Goal: Task Accomplishment & Management: Manage account settings

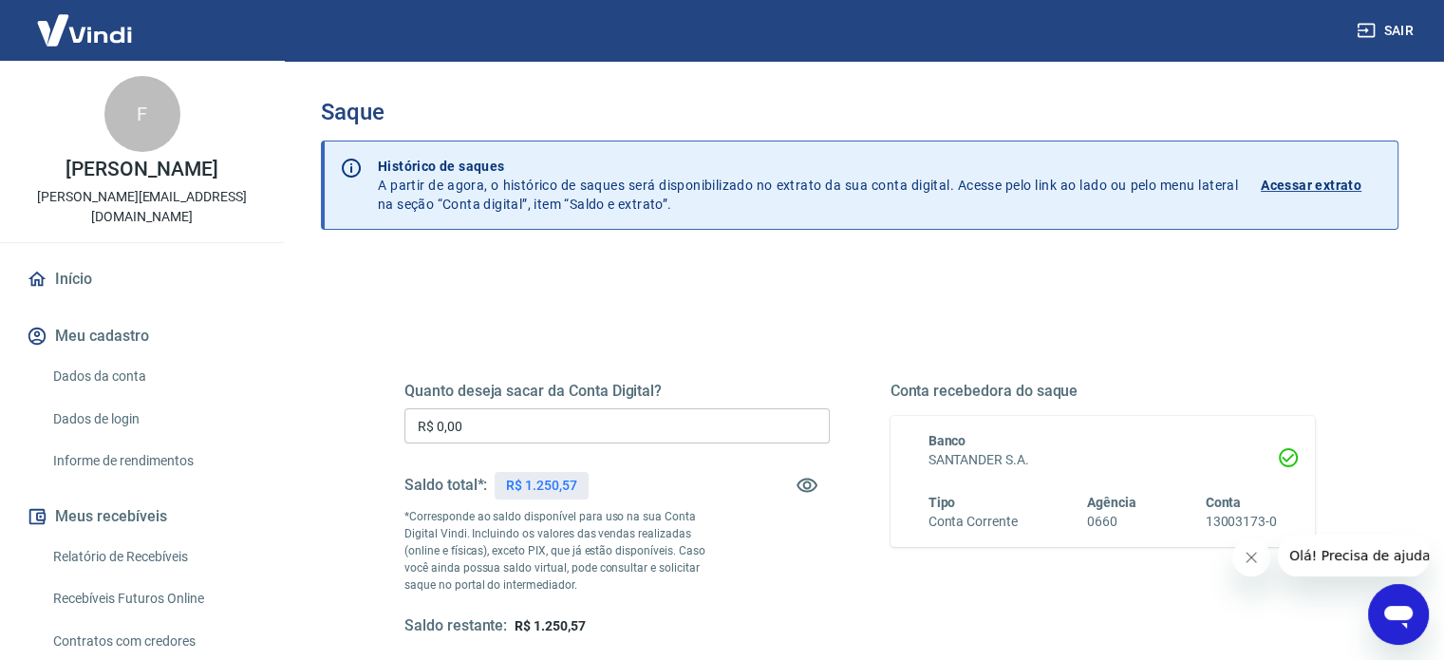
drag, startPoint x: 358, startPoint y: 427, endPoint x: 322, endPoint y: 426, distance: 36.1
click at [322, 426] on div "Quanto deseja sacar da Conta Digital? R$ 0,00 ​ Saldo total*: R$ 1.250,57 *Corr…" at bounding box center [860, 599] width 1078 height 679
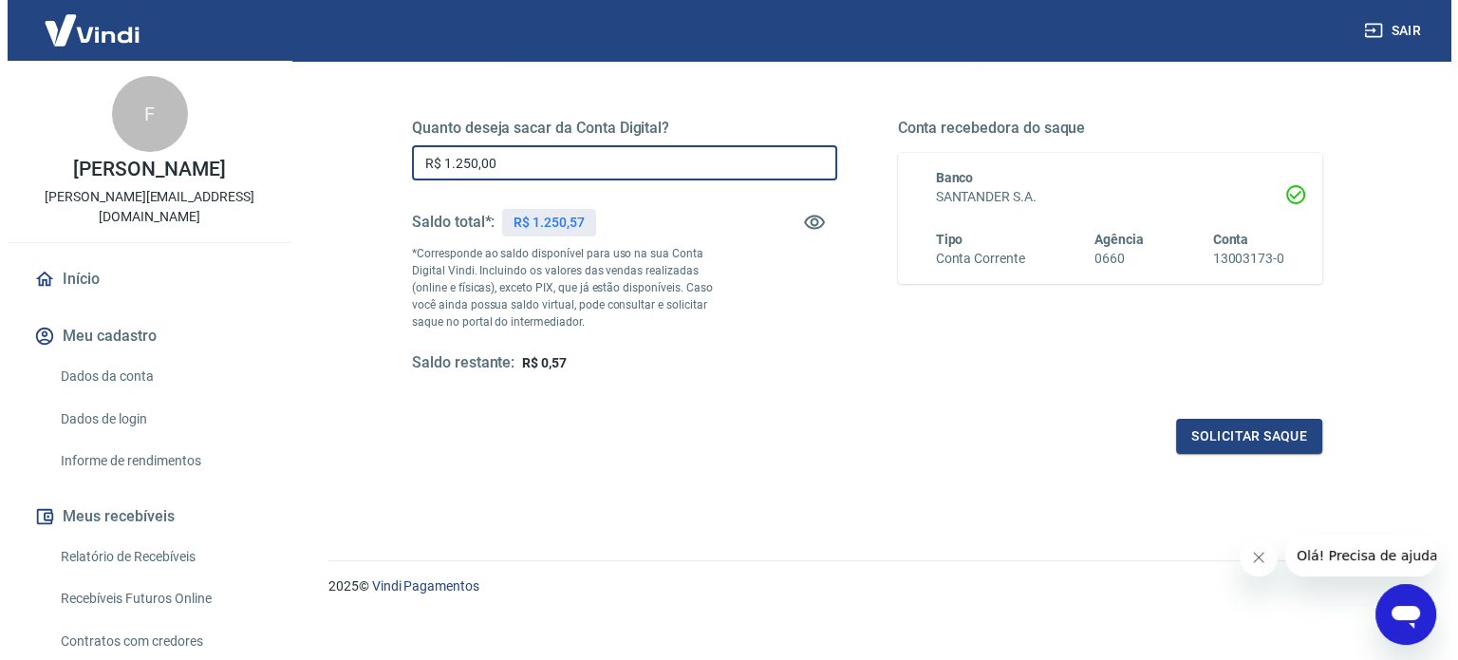
scroll to position [277, 0]
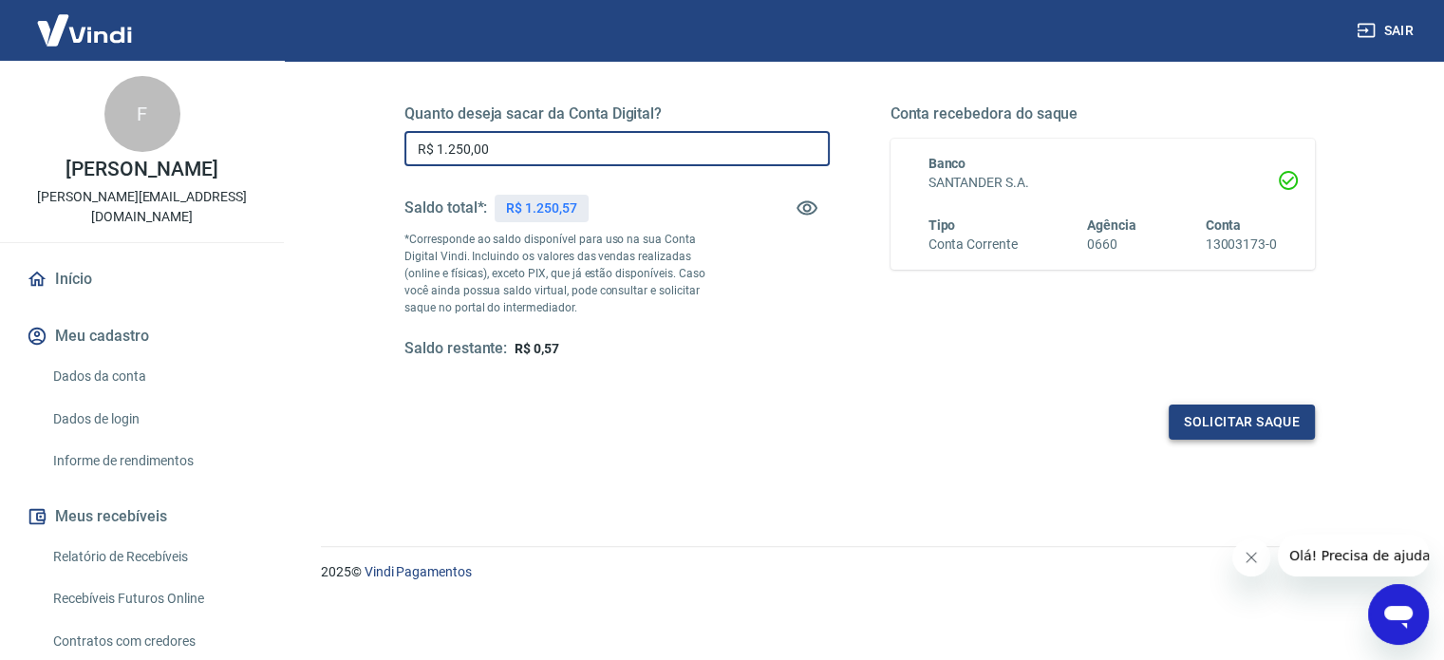
type input "R$ 1.250,00"
click at [1224, 416] on button "Solicitar saque" at bounding box center [1242, 421] width 146 height 35
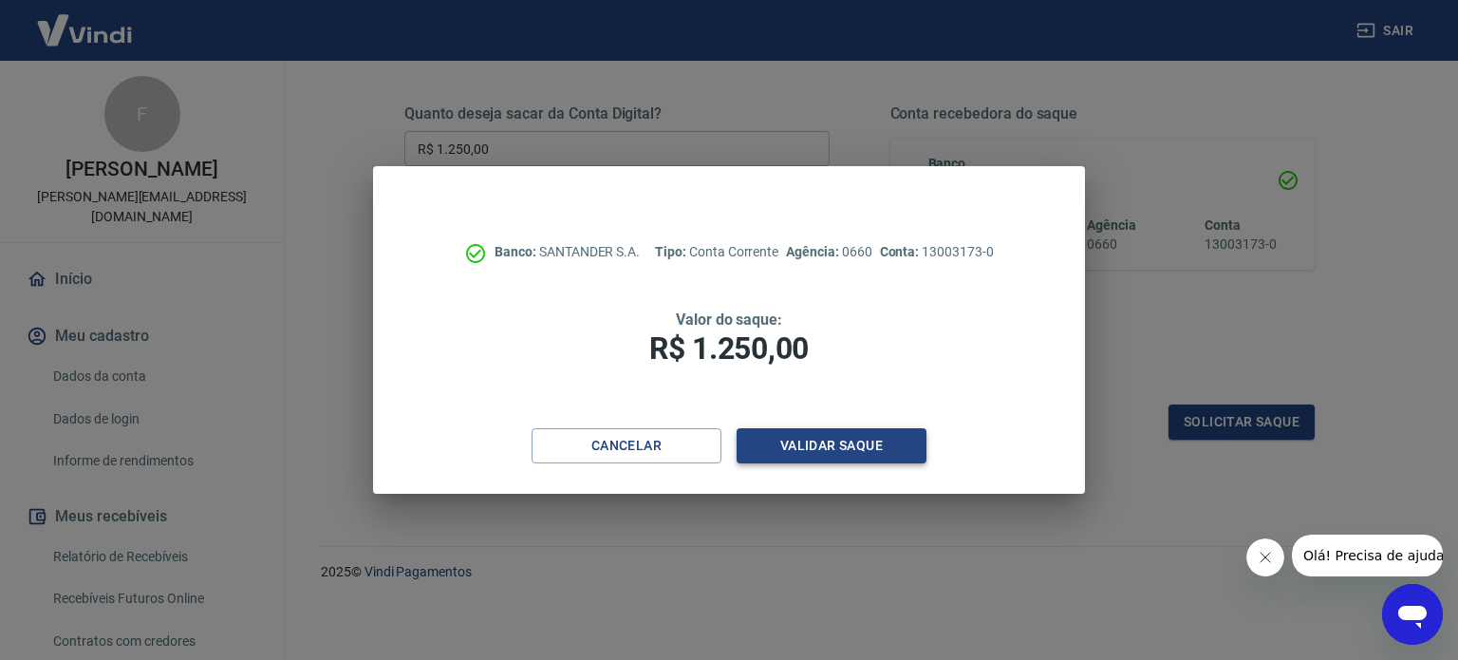
click at [854, 436] on button "Validar saque" at bounding box center [832, 445] width 190 height 35
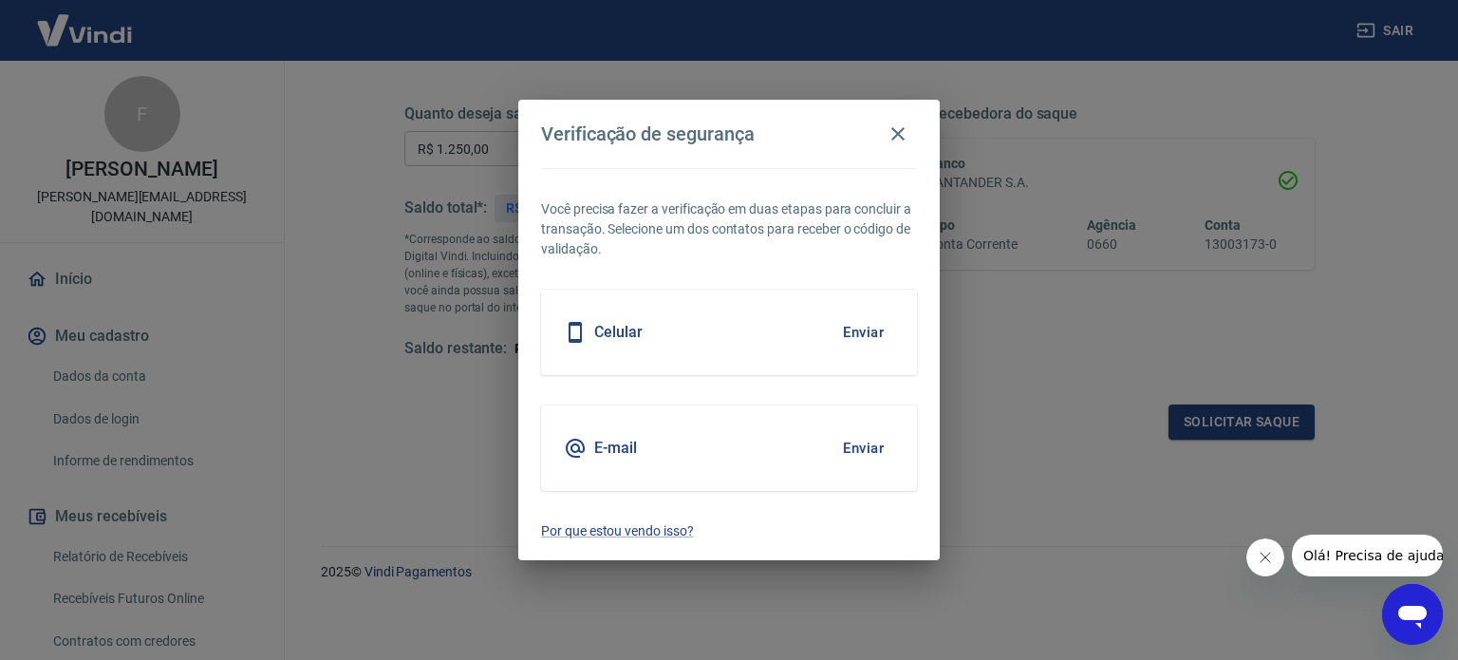
click at [875, 320] on button "Enviar" at bounding box center [864, 332] width 62 height 40
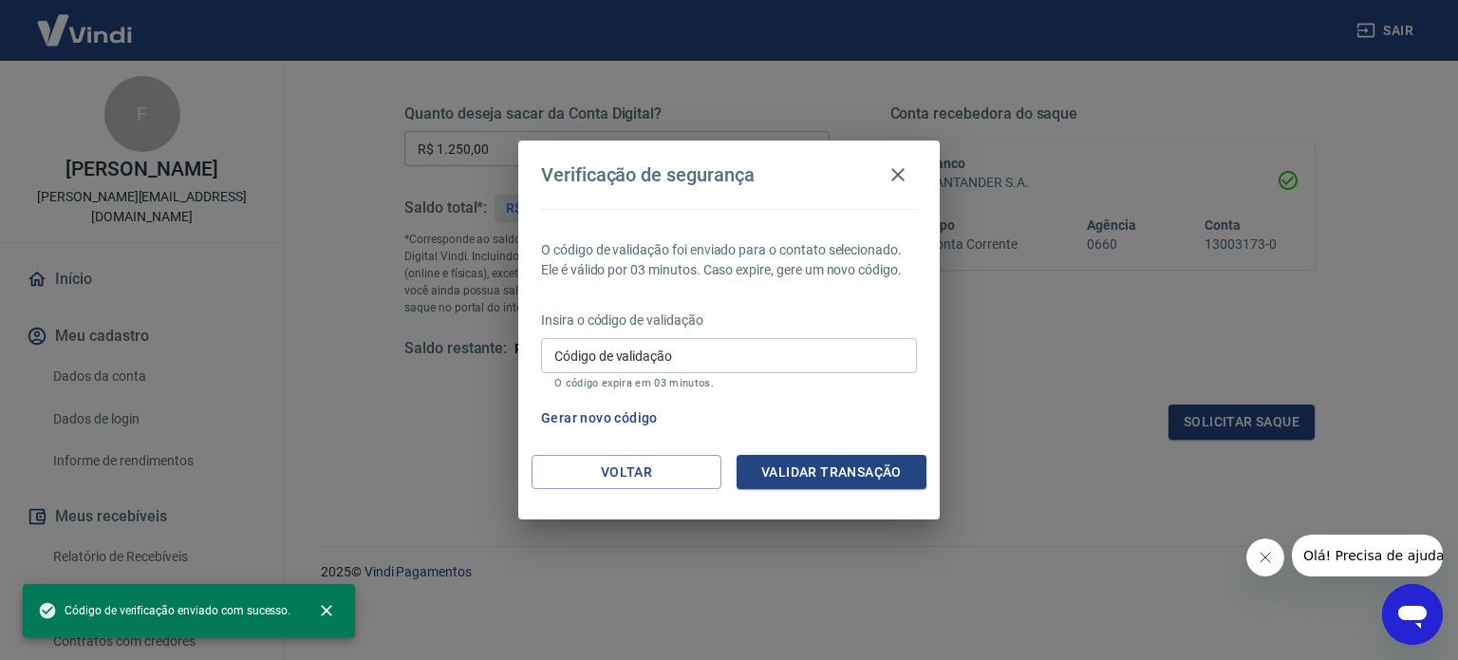
click at [841, 352] on input "Código de validação" at bounding box center [729, 355] width 376 height 35
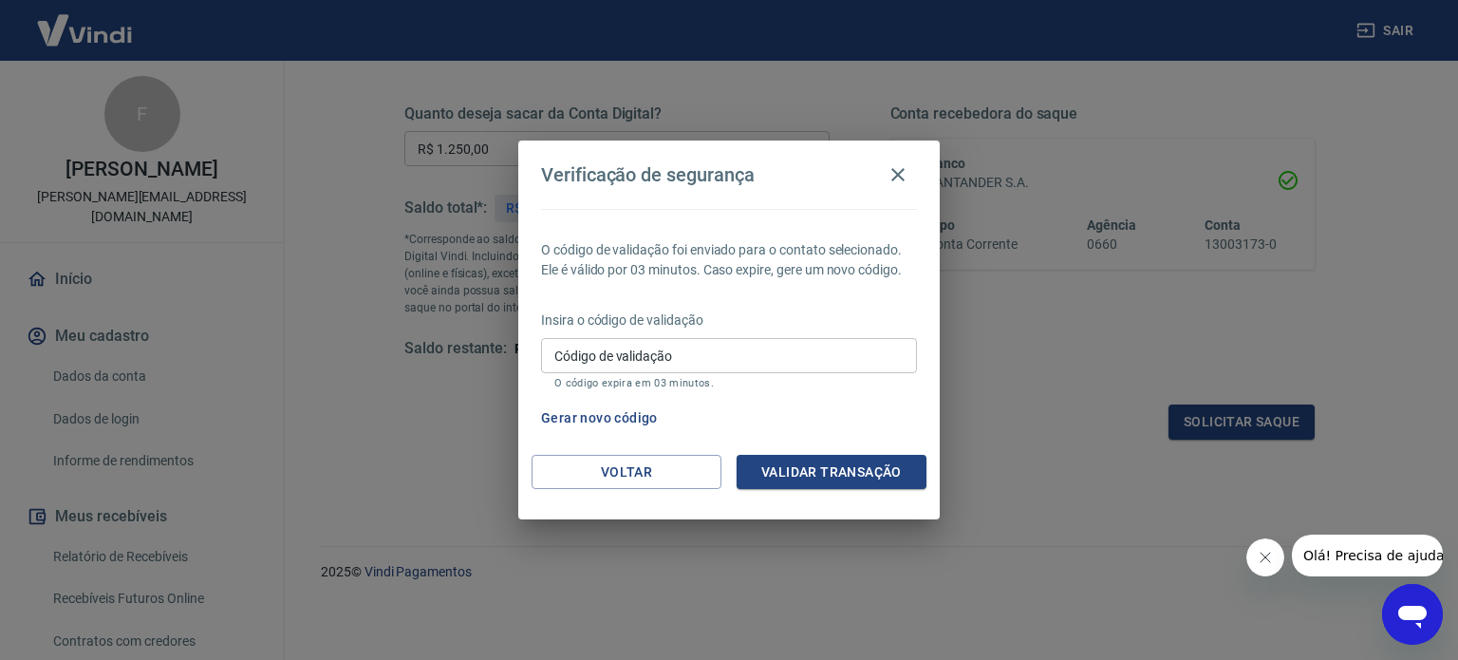
click at [854, 405] on div "Gerar novo código" at bounding box center [726, 418] width 384 height 35
click at [703, 329] on div "Insira o código de validação Código de validação Código de validação O código e…" at bounding box center [729, 351] width 376 height 83
click at [708, 356] on input "Código de validação" at bounding box center [729, 355] width 376 height 35
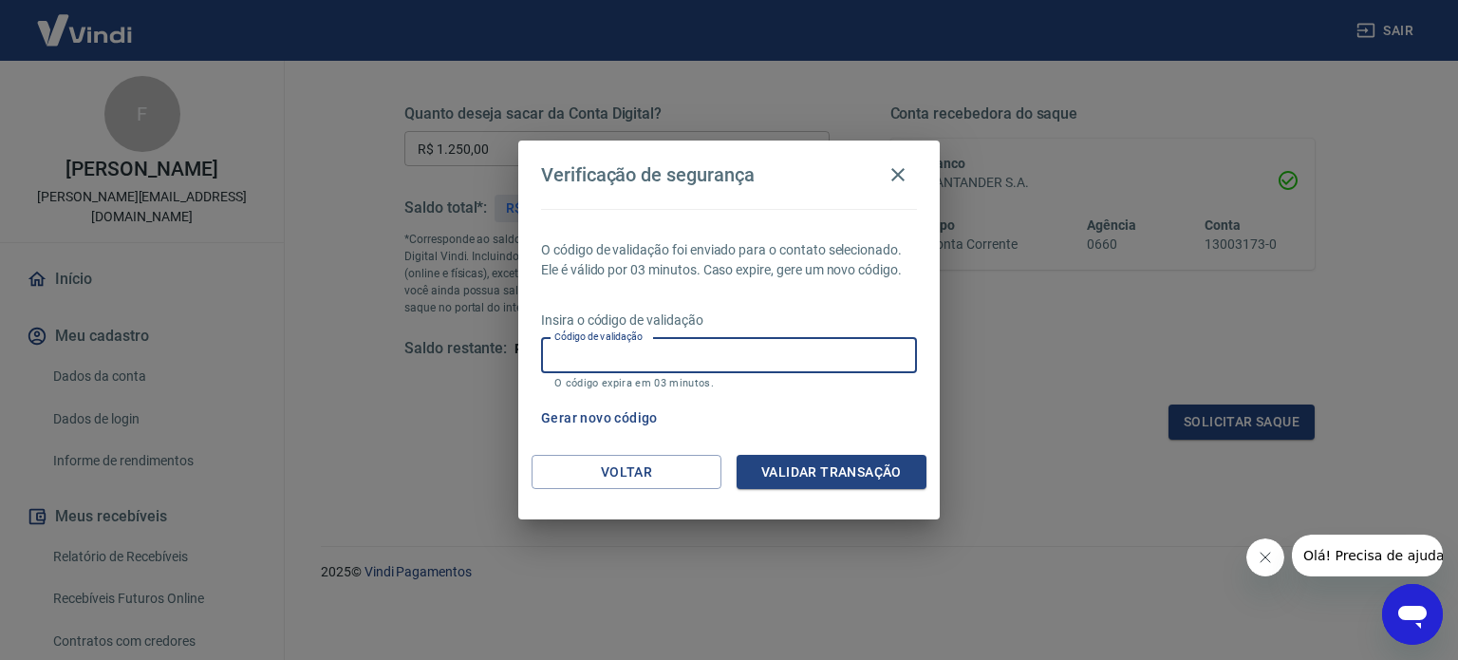
click at [566, 422] on button "Gerar novo código" at bounding box center [600, 418] width 132 height 35
